Goal: Information Seeking & Learning: Learn about a topic

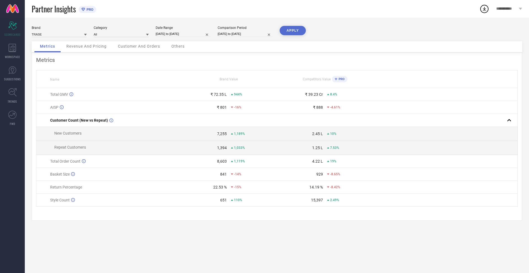
click at [103, 227] on div "Brand TRASE Category All Date Range [DATE] to [DATE] Comparison Period [DATE] t…" at bounding box center [277, 146] width 504 height 256
click at [182, 46] on span "Others" at bounding box center [177, 46] width 13 height 4
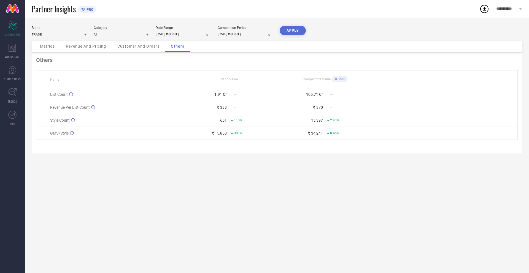
click at [147, 46] on span "Customer And Orders" at bounding box center [138, 46] width 42 height 4
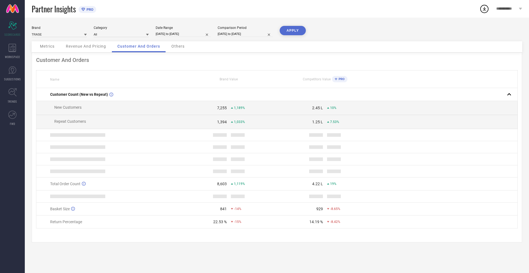
click at [64, 42] on div "Revenue And Pricing" at bounding box center [85, 46] width 51 height 11
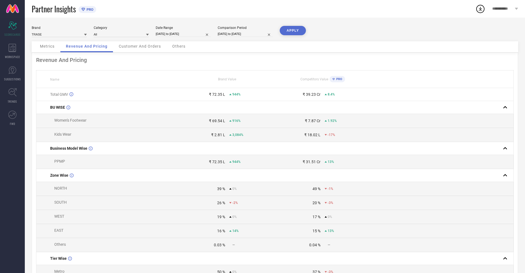
click at [84, 35] on icon at bounding box center [85, 34] width 3 height 3
click at [118, 36] on input at bounding box center [121, 34] width 55 height 6
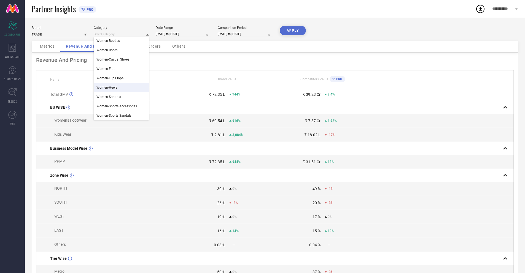
click at [120, 85] on div "Women-Heels" at bounding box center [121, 87] width 55 height 9
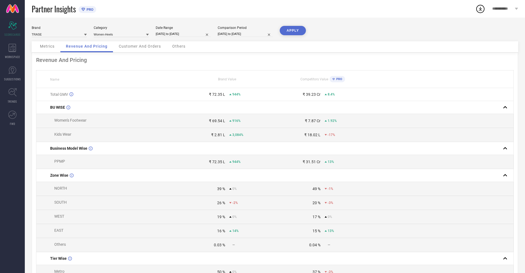
click at [179, 32] on input "[DATE] to [DATE]" at bounding box center [183, 34] width 55 height 6
select select "6"
select select "2025"
select select "7"
select select "2025"
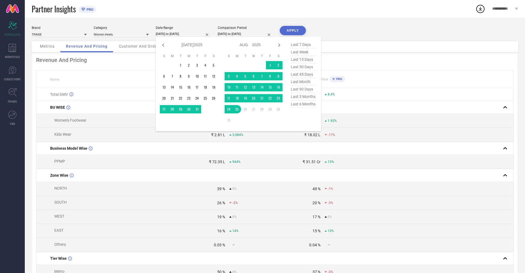
click at [296, 31] on button "APPLY" at bounding box center [293, 30] width 26 height 9
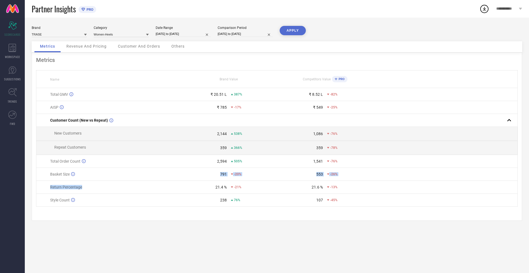
drag, startPoint x: 217, startPoint y: 180, endPoint x: 218, endPoint y: 183, distance: 2.8
click at [218, 182] on tbody "Total GMV ₹ 20.51 L 387% ₹ 8.52 L -82% AISP ₹ 785 -17% ₹ 549 -25% Customer Coun…" at bounding box center [276, 147] width 481 height 119
click at [217, 220] on div "Metrics Name Brand Value Competitors Value PRO Total GMV ₹ 20.51 L 387% ₹ 8.52 …" at bounding box center [277, 137] width 490 height 168
click at [18, 55] on span "WORKSPACE" at bounding box center [12, 57] width 15 height 4
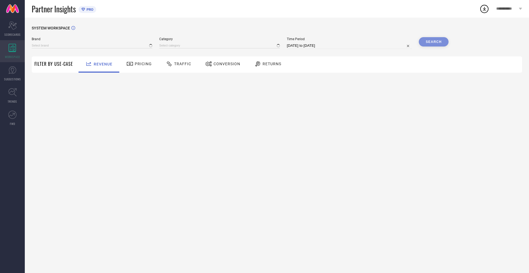
type input "TRASE"
type input "All"
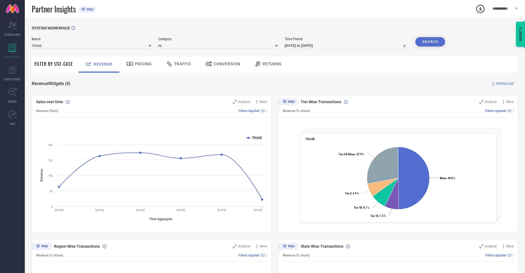
click at [102, 41] on div "Brand TRASE" at bounding box center [92, 43] width 120 height 12
click at [217, 38] on span "Category" at bounding box center [218, 39] width 120 height 4
click at [270, 46] on input at bounding box center [218, 46] width 120 height 6
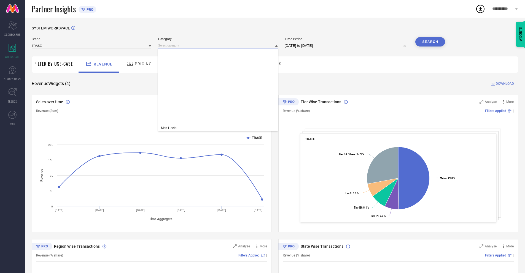
scroll to position [180, 0]
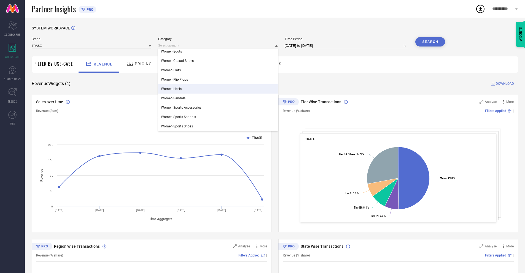
click at [212, 87] on div "Women-Heels" at bounding box center [218, 88] width 120 height 9
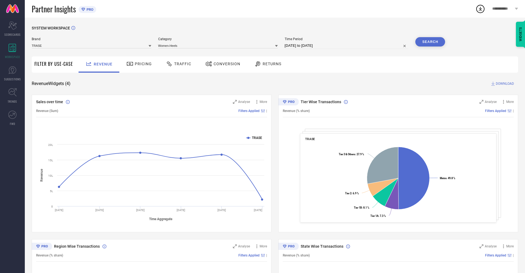
click at [430, 49] on div "Search" at bounding box center [430, 43] width 30 height 12
click at [431, 45] on button "Search" at bounding box center [430, 41] width 30 height 9
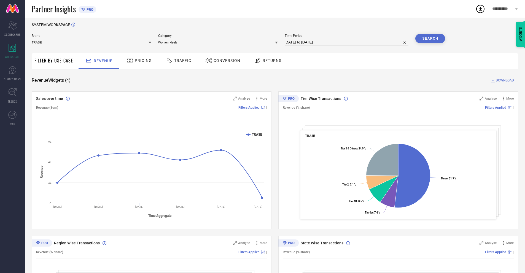
scroll to position [0, 0]
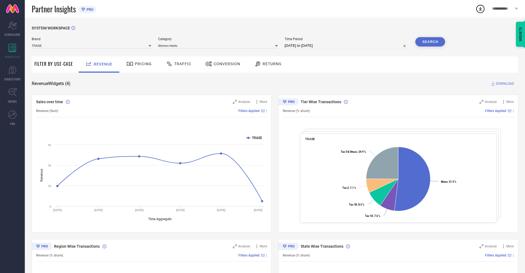
click at [141, 62] on span "Pricing" at bounding box center [143, 64] width 17 height 4
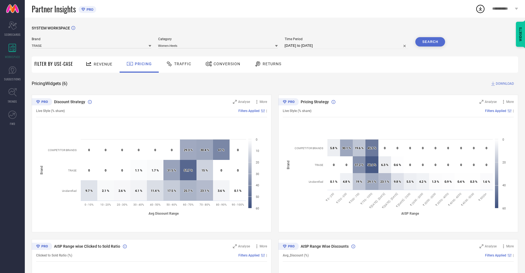
click at [174, 62] on span "Traffic" at bounding box center [182, 64] width 17 height 4
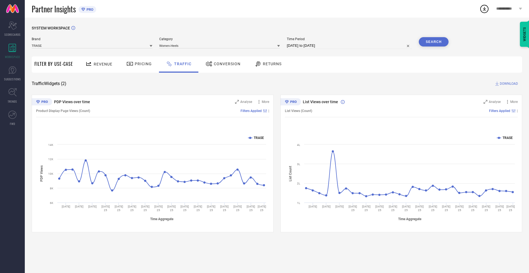
click at [243, 69] on div "Conversion" at bounding box center [223, 64] width 49 height 16
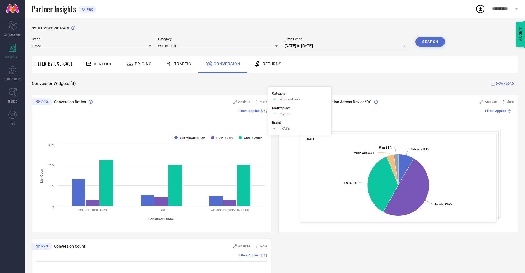
click at [278, 94] on span "Category" at bounding box center [278, 94] width 13 height 4
click at [497, 81] on span "DOWNLOAD" at bounding box center [504, 84] width 18 height 6
click at [274, 44] on input at bounding box center [218, 46] width 120 height 6
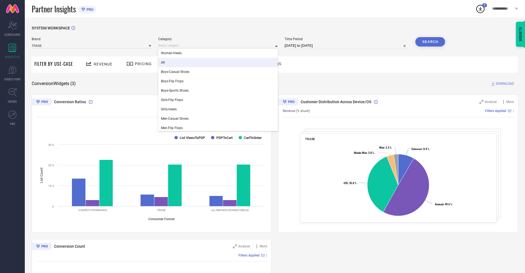
click at [392, 17] on div "Partner Insights PRO" at bounding box center [253, 9] width 443 height 18
